Goal: Browse casually

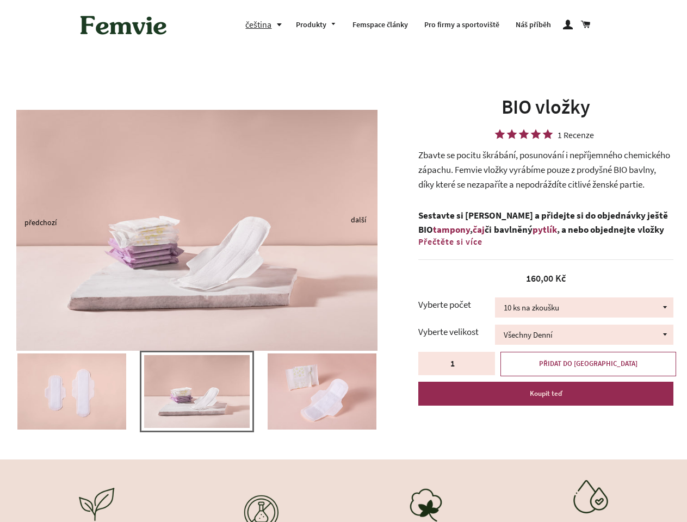
click at [343, 261] on img at bounding box center [196, 230] width 361 height 241
click at [266, 24] on button "čeština" at bounding box center [266, 24] width 42 height 15
click at [197, 222] on img at bounding box center [196, 230] width 361 height 241
click at [197, 397] on img at bounding box center [196, 391] width 105 height 73
click at [0, 391] on div at bounding box center [197, 397] width 394 height 92
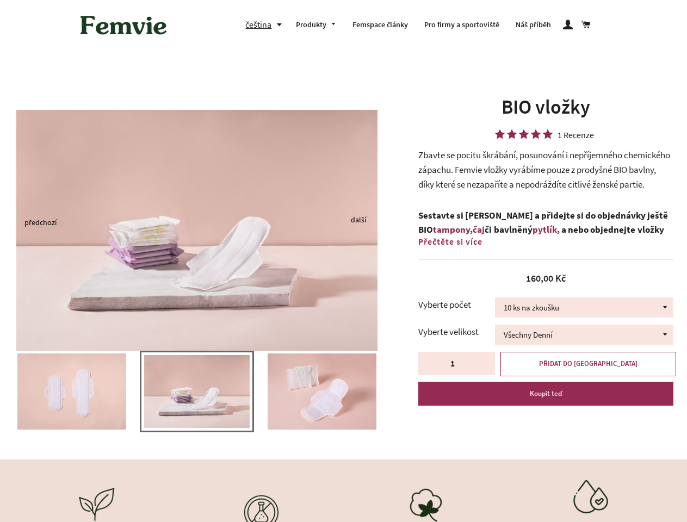
click at [0, 391] on div at bounding box center [197, 397] width 394 height 92
click at [2, 391] on div at bounding box center [197, 397] width 394 height 92
click at [72, 391] on img at bounding box center [71, 391] width 109 height 76
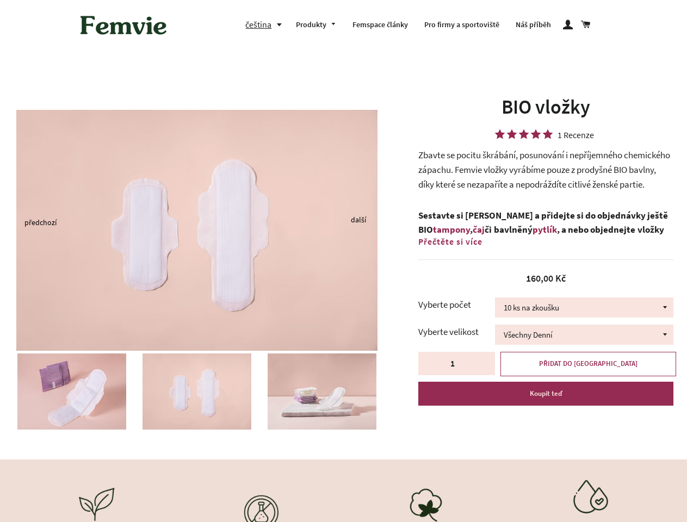
click at [267, 391] on img at bounding box center [321, 391] width 109 height 76
click at [322, 391] on img at bounding box center [321, 391] width 109 height 76
